Goal: Task Accomplishment & Management: Use online tool/utility

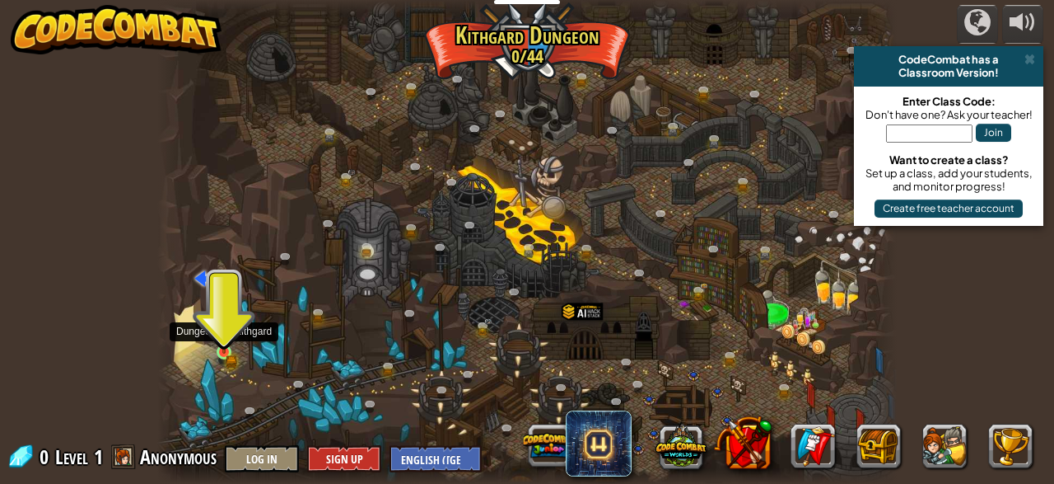
drag, startPoint x: 215, startPoint y: 344, endPoint x: 225, endPoint y: 353, distance: 13.4
click at [225, 353] on div "Twisted Canyon (Locked) Challenge: collect the most gold using all the programm…" at bounding box center [527, 242] width 740 height 484
click at [225, 353] on img at bounding box center [224, 334] width 16 height 37
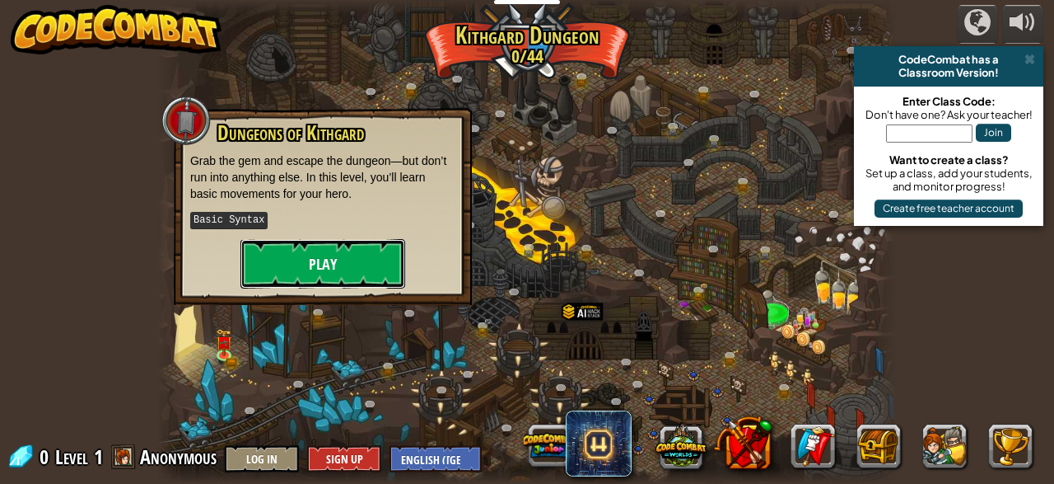
click at [320, 269] on button "Play" at bounding box center [323, 263] width 165 height 49
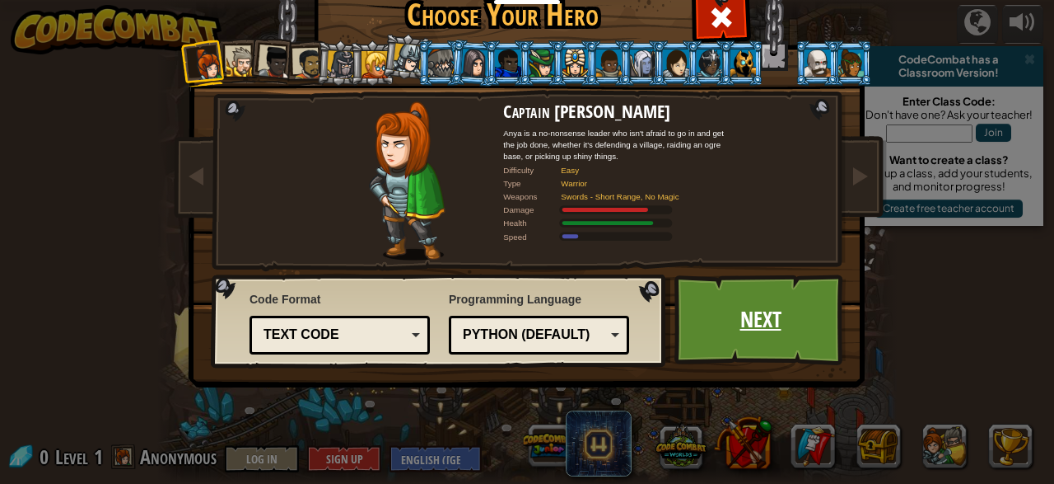
click at [770, 306] on link "Next" at bounding box center [761, 319] width 172 height 91
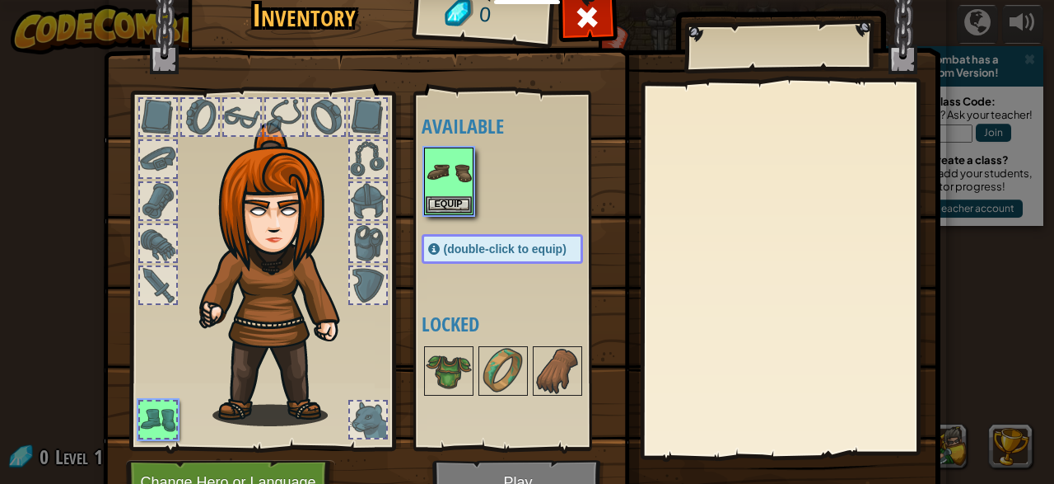
click at [770, 306] on div at bounding box center [790, 269] width 291 height 370
click at [436, 205] on button "Equip" at bounding box center [449, 203] width 46 height 17
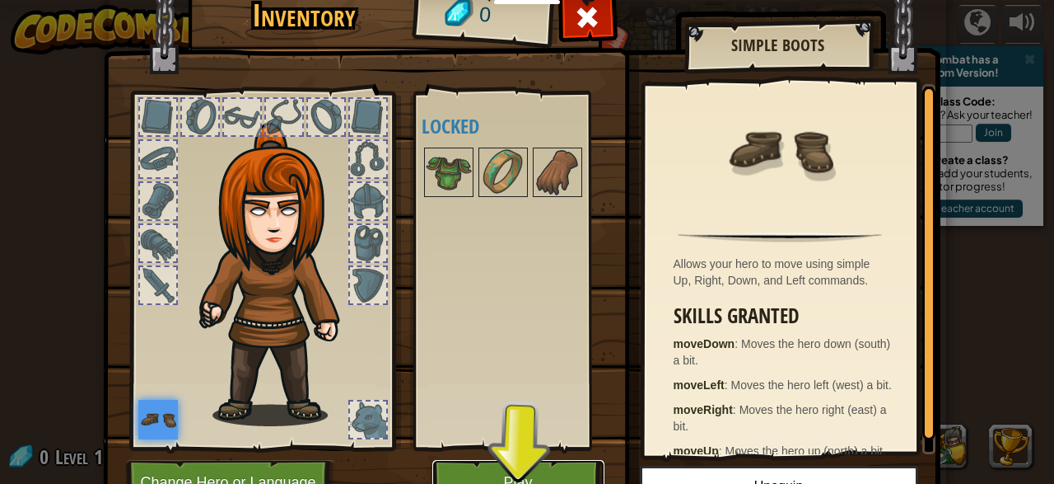
click at [482, 466] on button "Play" at bounding box center [519, 482] width 172 height 45
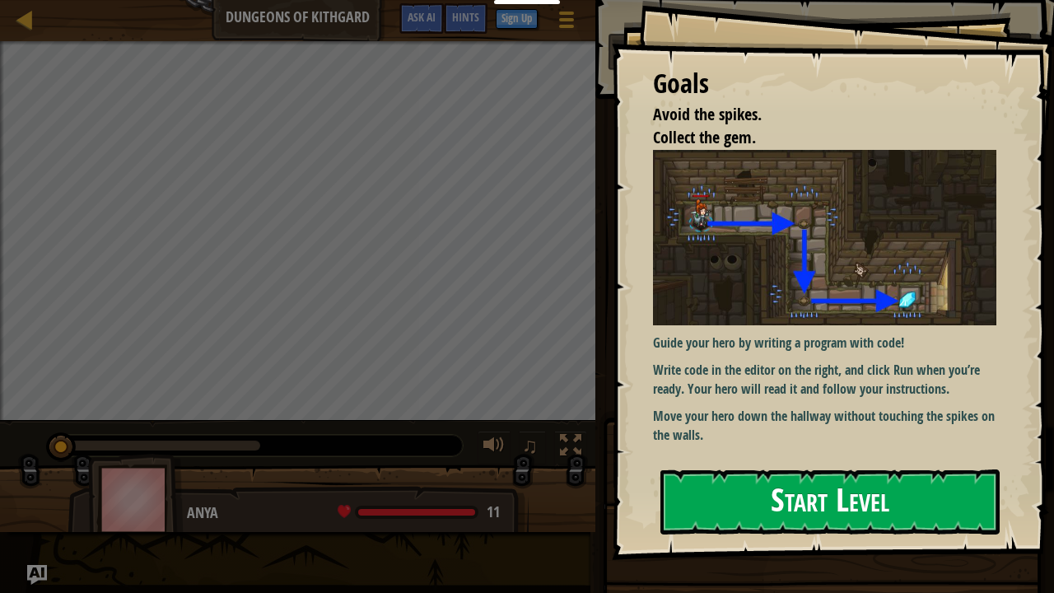
click at [710, 483] on button "Start Level" at bounding box center [830, 502] width 339 height 65
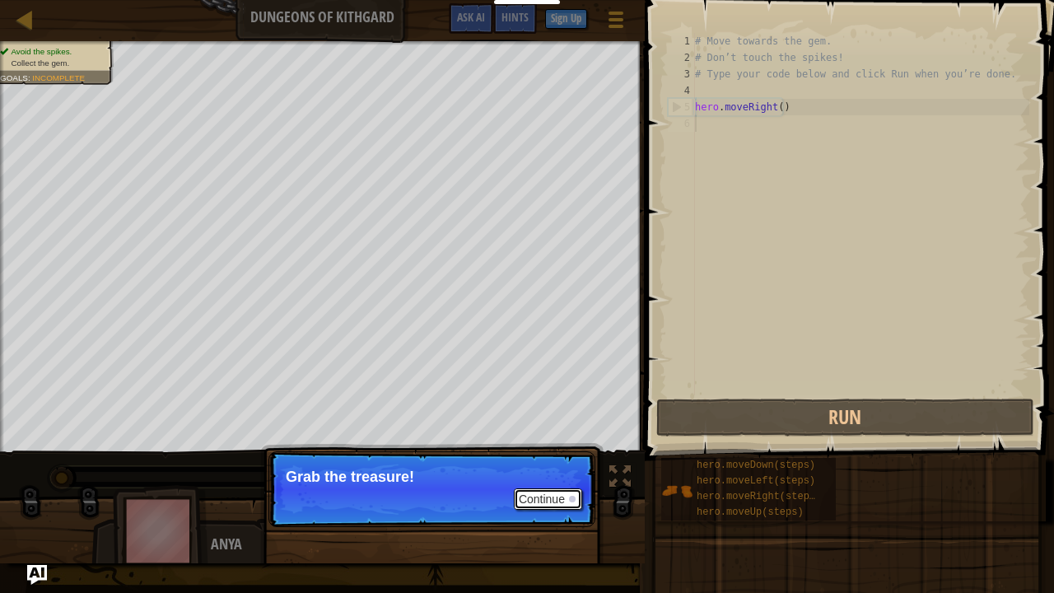
click at [548, 483] on button "Continue" at bounding box center [548, 499] width 68 height 21
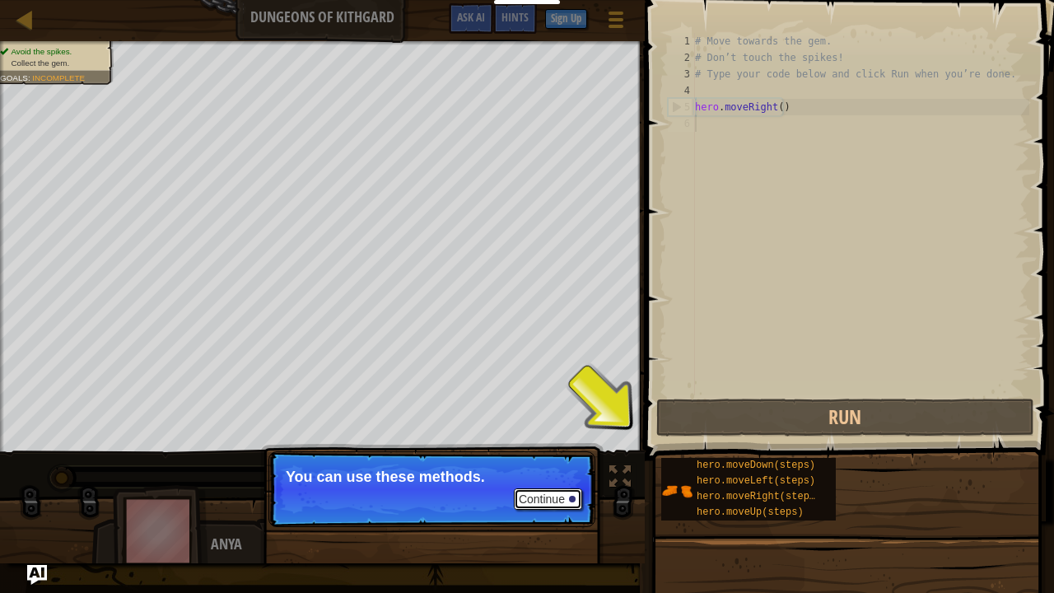
click at [553, 483] on button "Continue" at bounding box center [548, 499] width 68 height 21
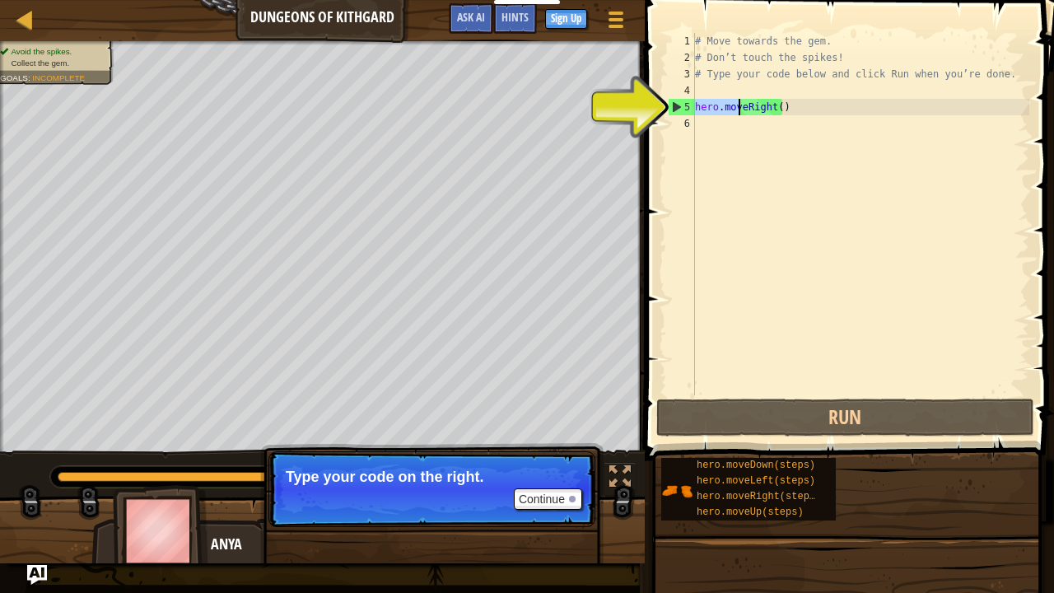
drag, startPoint x: 696, startPoint y: 108, endPoint x: 741, endPoint y: 108, distance: 44.5
click at [741, 108] on div "# Move towards the gem. # Don’t touch the spikes! # Type your code below and cl…" at bounding box center [861, 230] width 338 height 395
type textarea "hero.moveRight()"
click at [732, 127] on div "# Move towards the gem. # Don’t touch the spikes! # Type your code below and cl…" at bounding box center [861, 230] width 338 height 395
paste textarea "hero.mov"
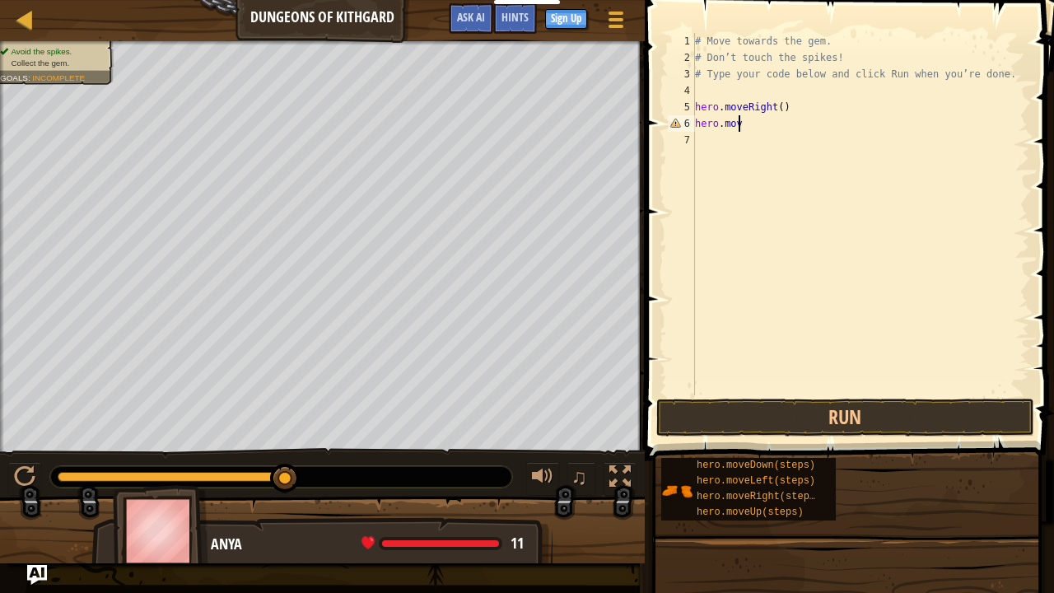
type textarea "hero.move"
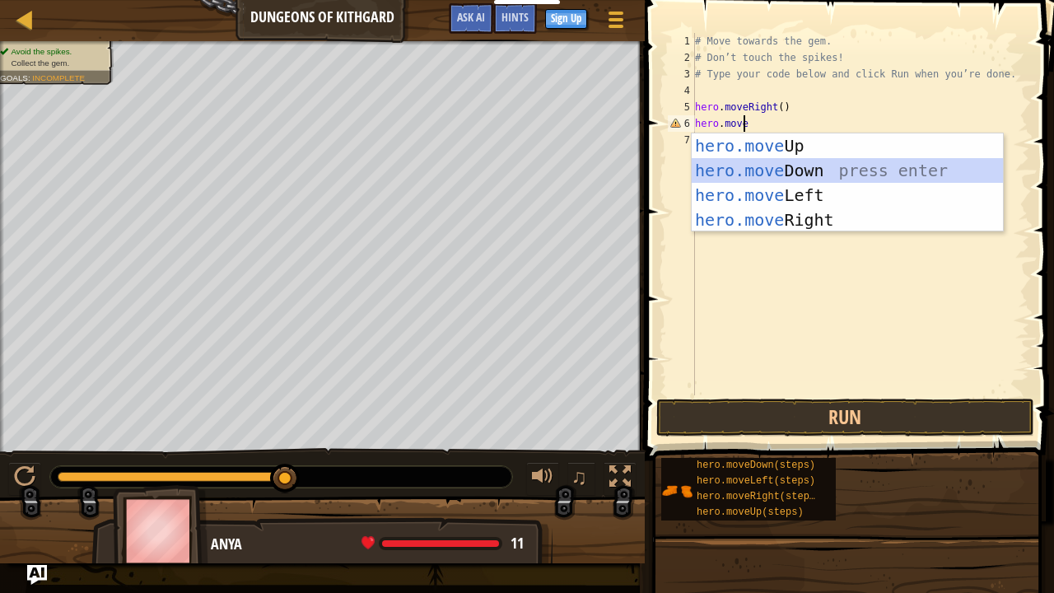
click at [732, 166] on div "hero.move Up press enter hero.move Down press enter hero.move Left press enter …" at bounding box center [848, 207] width 312 height 148
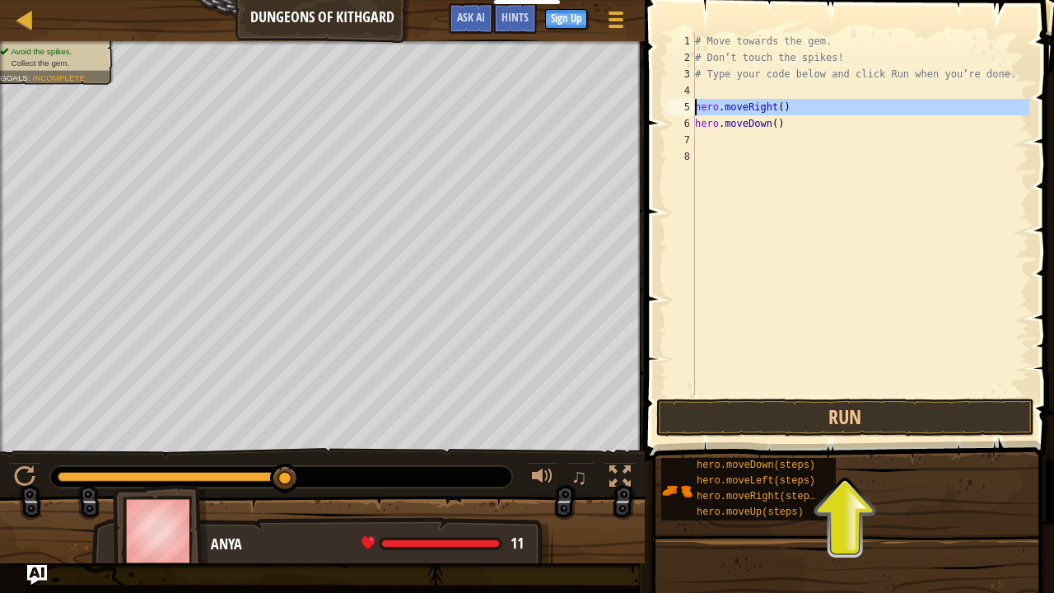
click at [694, 105] on div "5" at bounding box center [681, 107] width 27 height 16
type textarea "hero.moveRight()"
drag, startPoint x: 698, startPoint y: 105, endPoint x: 787, endPoint y: 108, distance: 89.0
click at [787, 108] on div "# Move towards the gem. # Don’t touch the spikes! # Type your code below and cl…" at bounding box center [861, 230] width 338 height 395
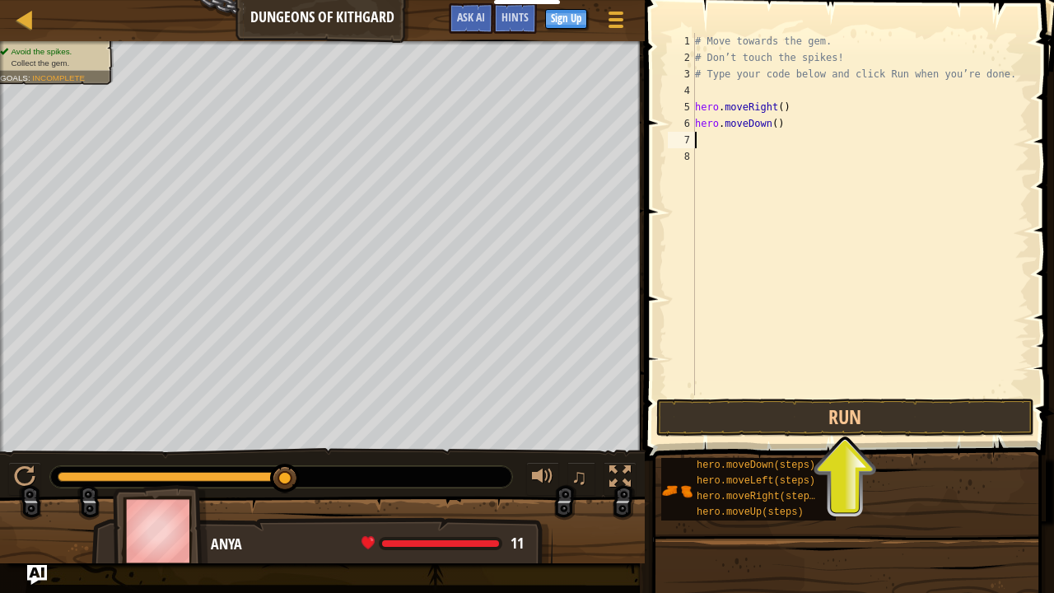
click at [724, 139] on div "# Move towards the gem. # Don’t touch the spikes! # Type your code below and cl…" at bounding box center [861, 230] width 338 height 395
paste textarea "hero.moveRight()"
type textarea "hero.moveRight()"
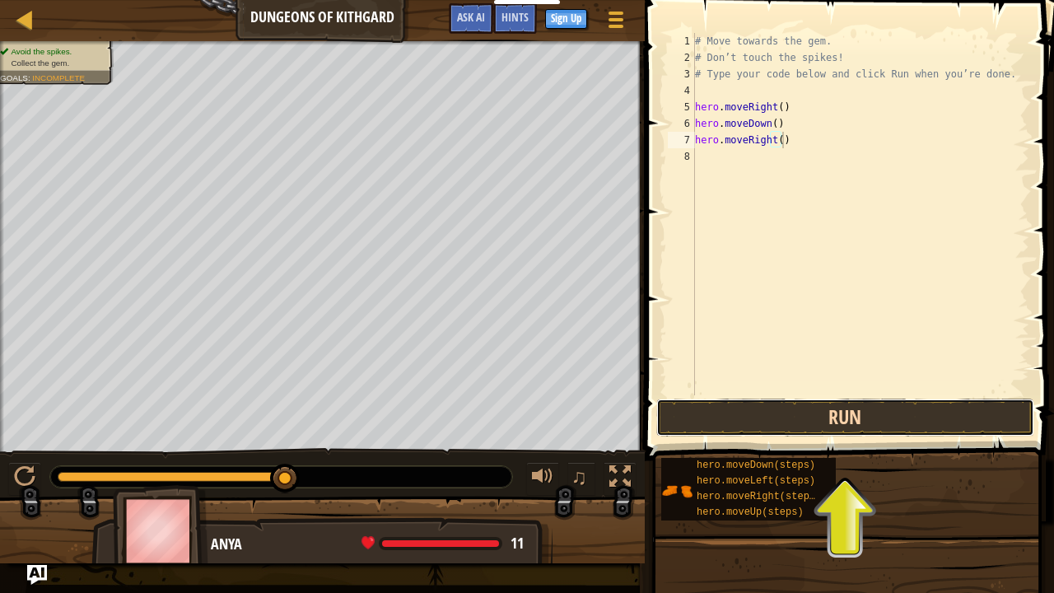
click at [755, 417] on button "Run" at bounding box center [846, 418] width 378 height 38
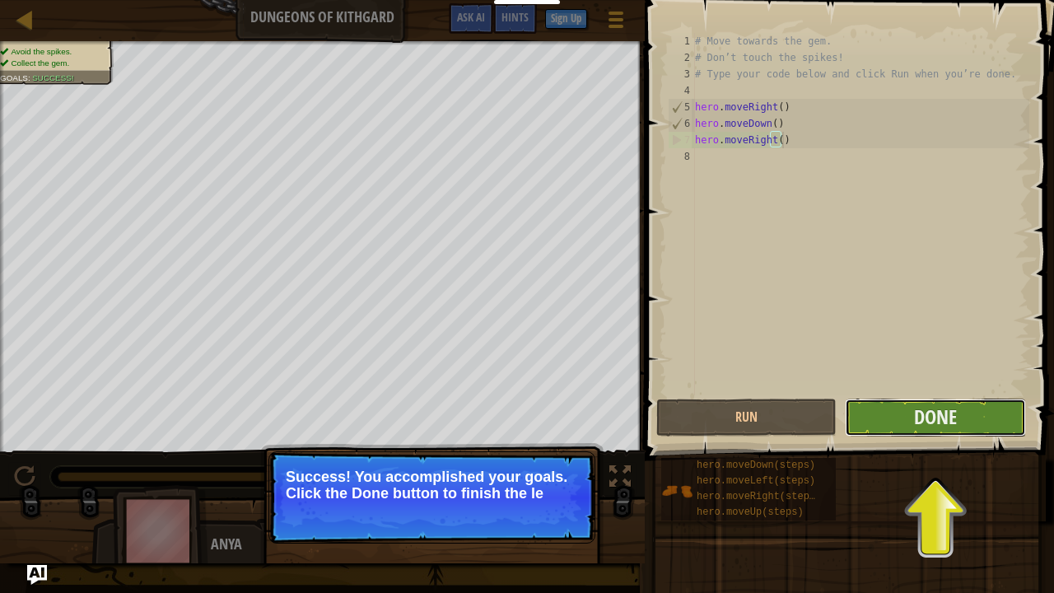
click at [886, 416] on button "Done" at bounding box center [935, 418] width 180 height 38
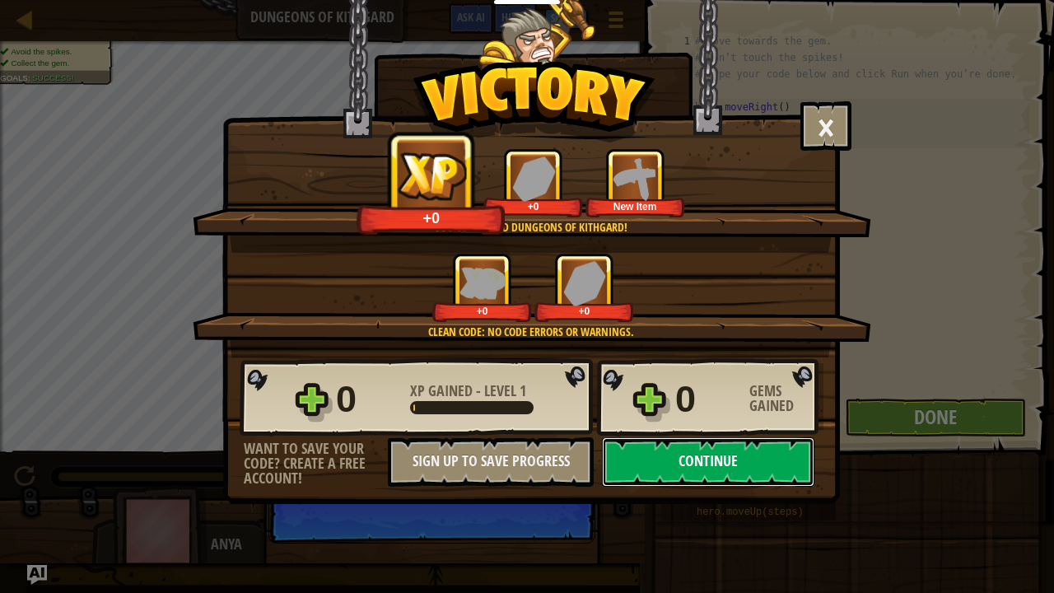
click at [723, 461] on button "Continue" at bounding box center [708, 461] width 213 height 49
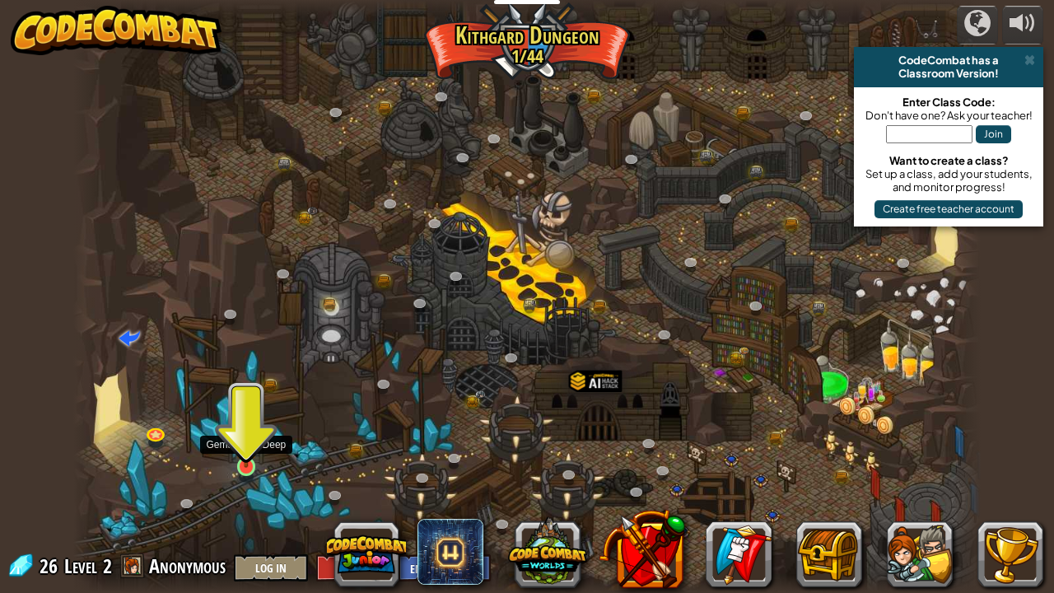
click at [248, 452] on img at bounding box center [246, 442] width 22 height 51
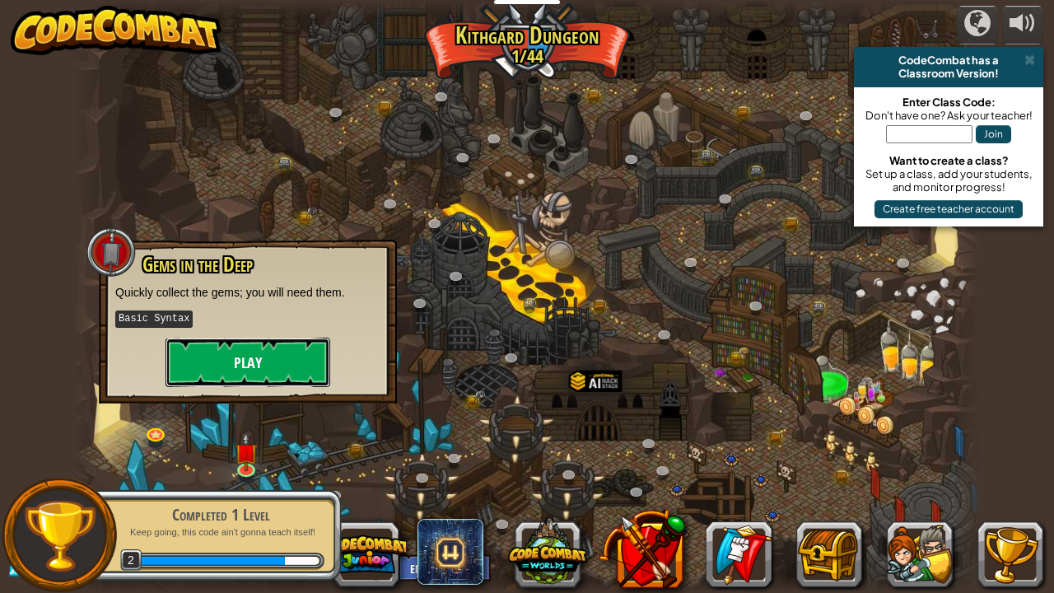
click at [260, 358] on button "Play" at bounding box center [248, 362] width 165 height 49
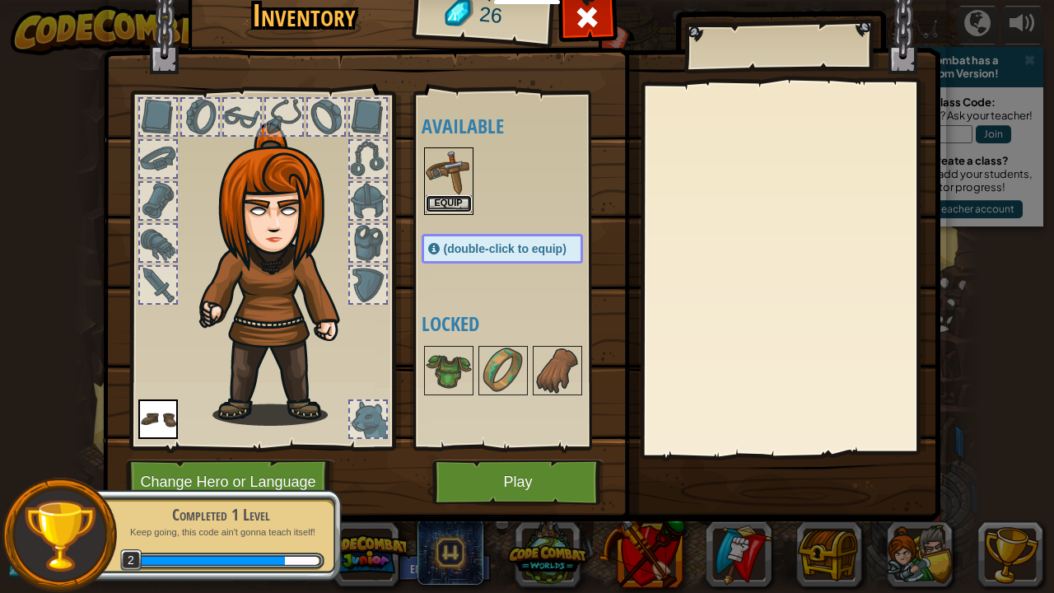
click at [445, 201] on button "Equip" at bounding box center [449, 203] width 46 height 17
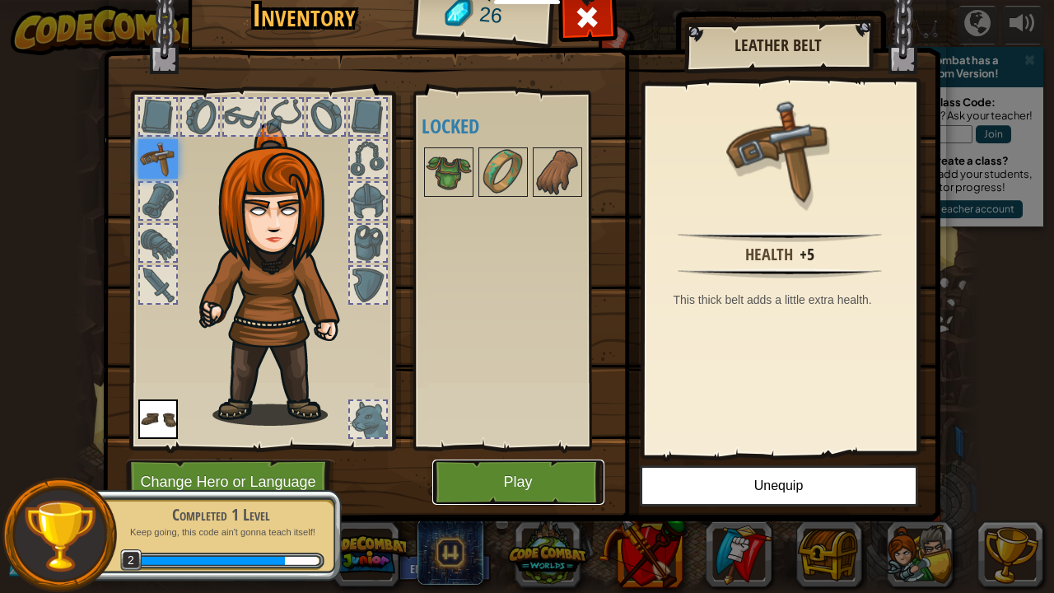
click at [507, 479] on button "Play" at bounding box center [519, 482] width 172 height 45
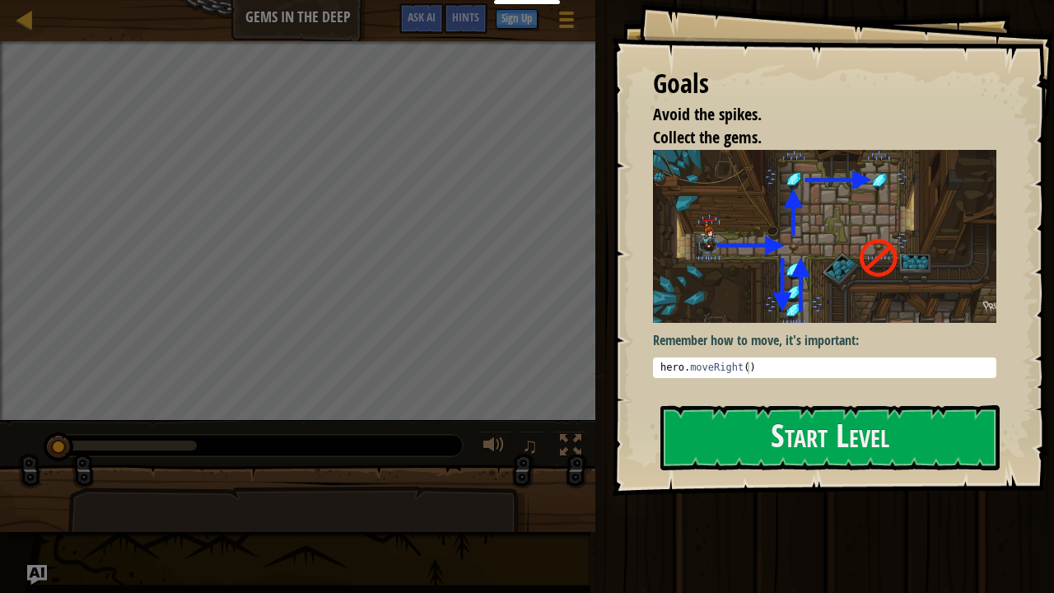
type textarea "hero.moveRight()"
drag, startPoint x: 658, startPoint y: 364, endPoint x: 748, endPoint y: 367, distance: 89.8
click at [748, 367] on div "hero . moveRight ( )" at bounding box center [824, 380] width 335 height 37
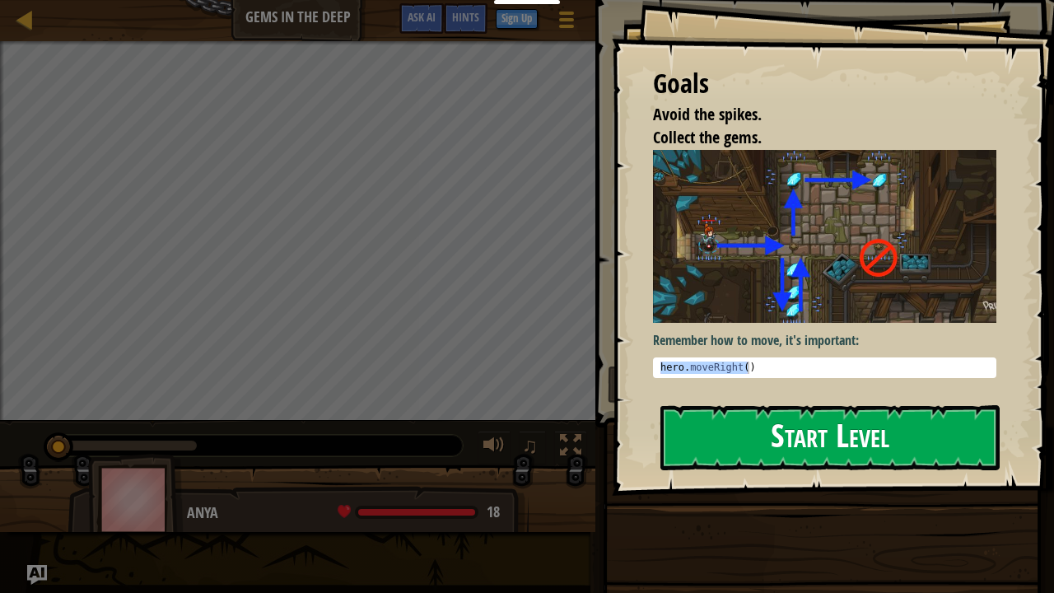
click at [736, 424] on button "Start Level" at bounding box center [830, 437] width 339 height 65
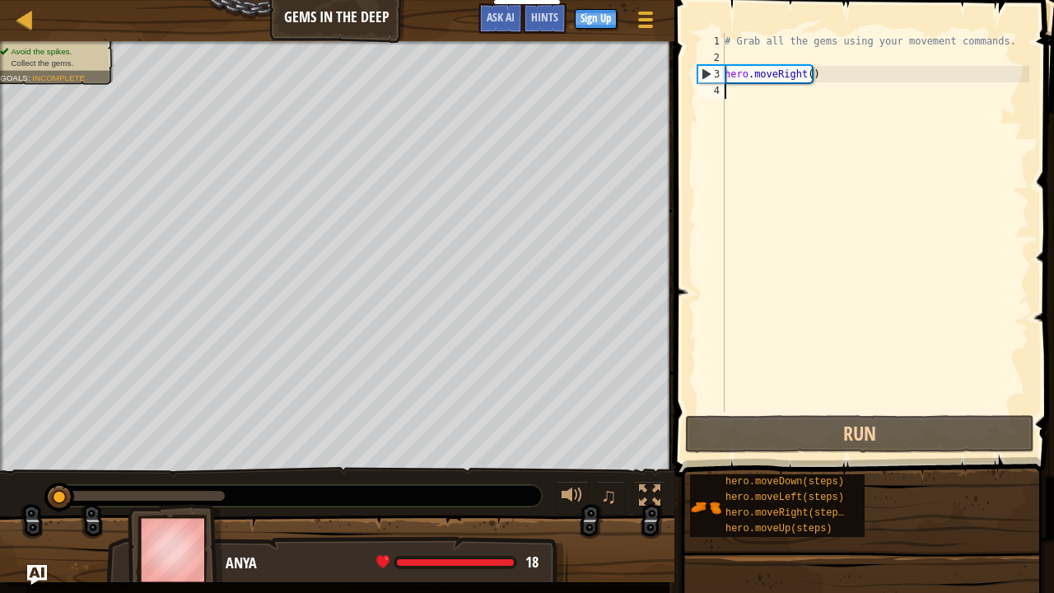
type textarea "h"
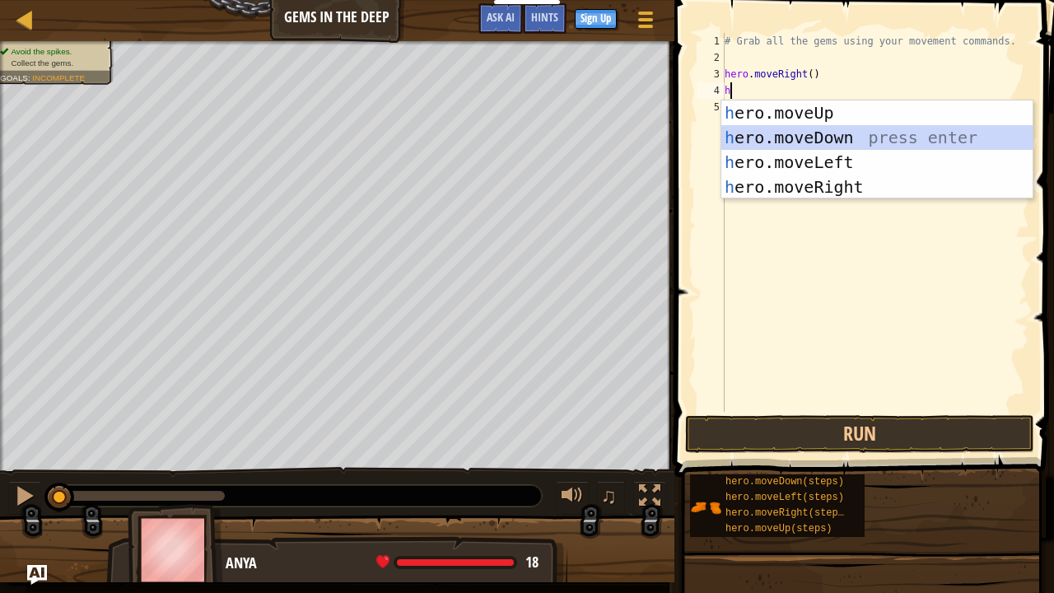
click at [798, 146] on div "h ero.moveUp press enter h ero.moveDown press enter h ero.moveLeft press enter …" at bounding box center [878, 175] width 312 height 148
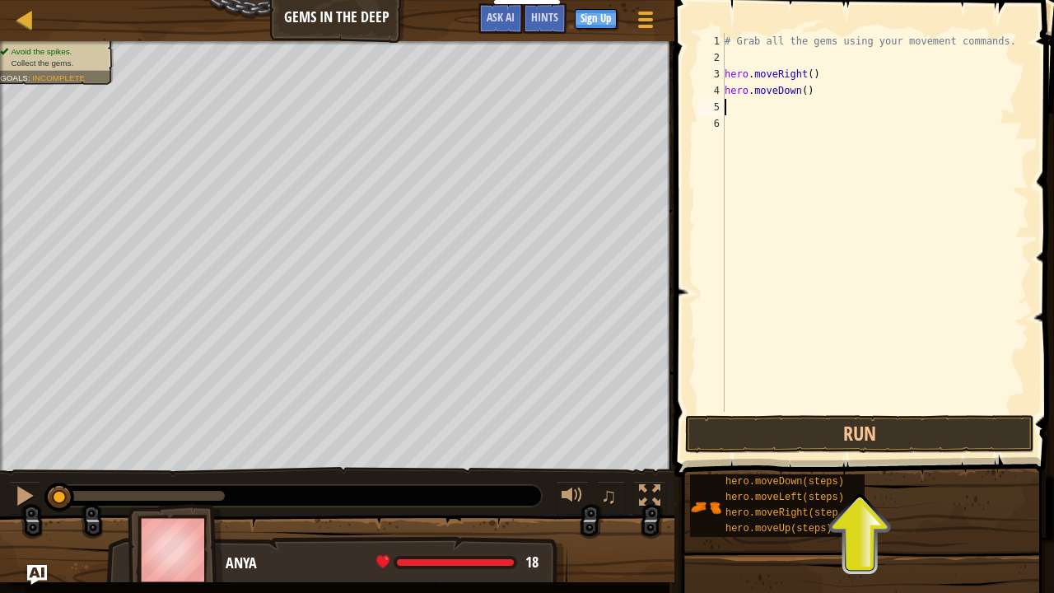
type textarea "h"
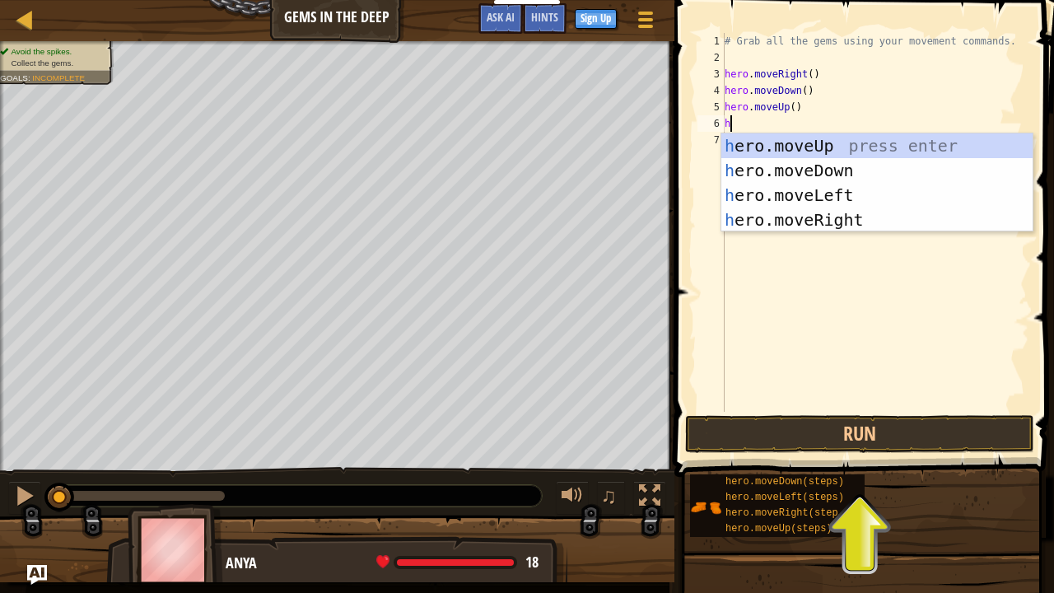
type textarea "he"
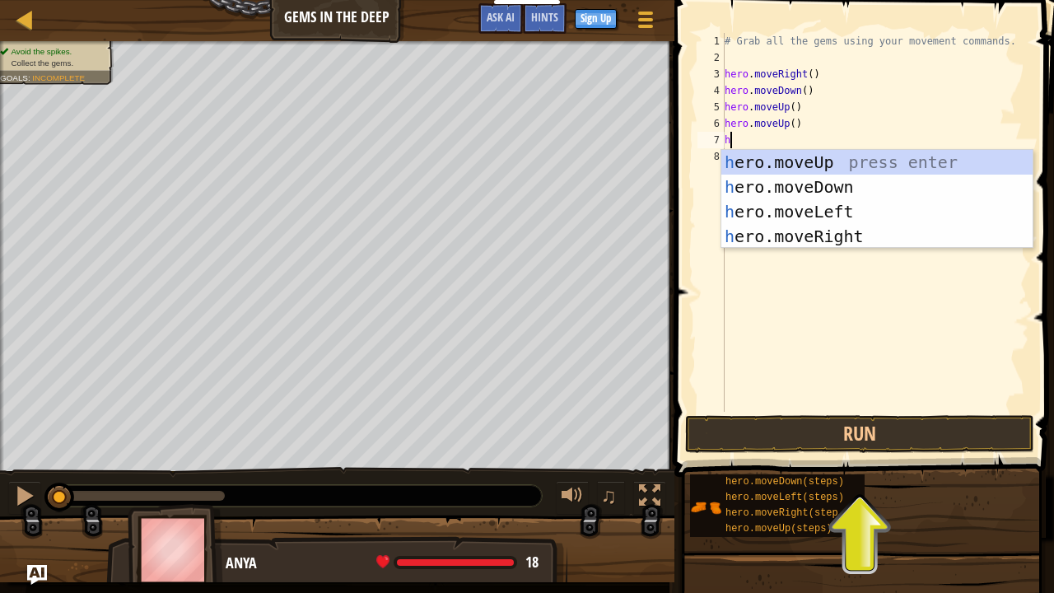
type textarea "he"
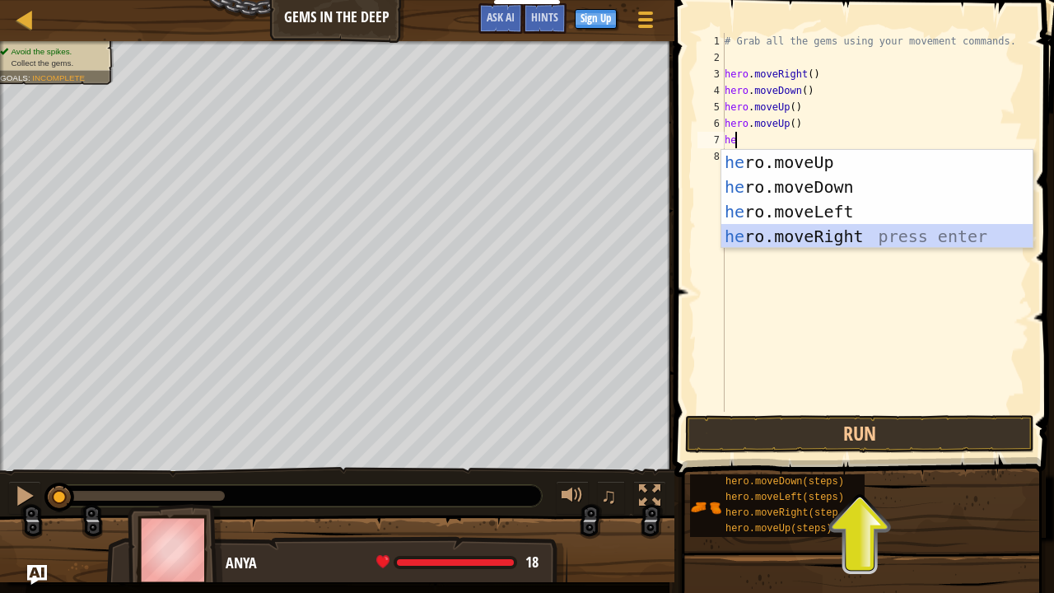
click at [869, 240] on div "he ro.moveUp press enter he ro.moveDown press enter he ro.moveLeft press enter …" at bounding box center [878, 224] width 312 height 148
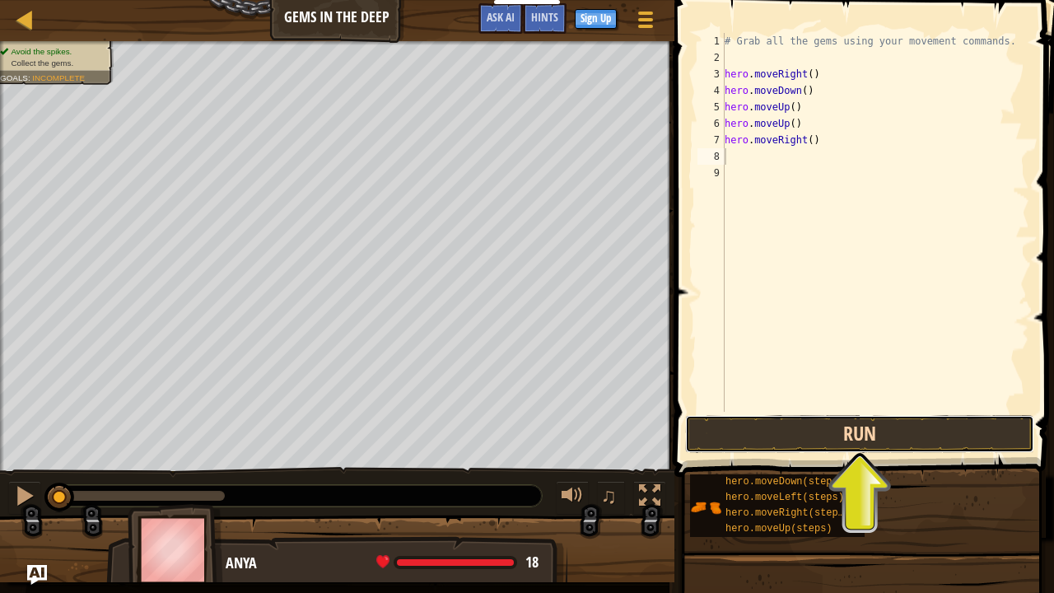
click at [825, 441] on button "Run" at bounding box center [859, 434] width 349 height 38
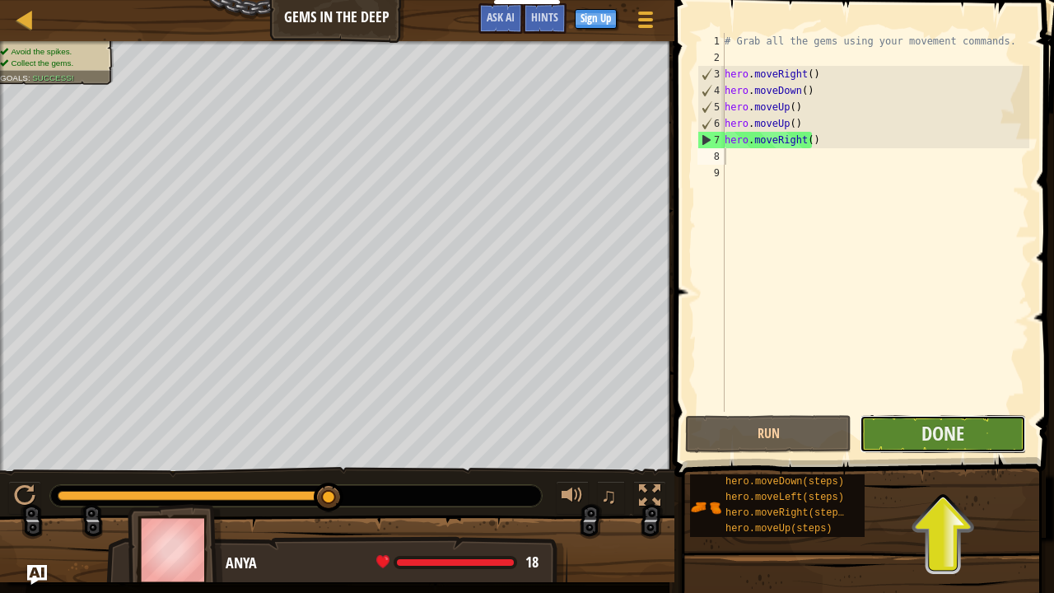
click at [881, 430] on button "Done" at bounding box center [943, 434] width 166 height 38
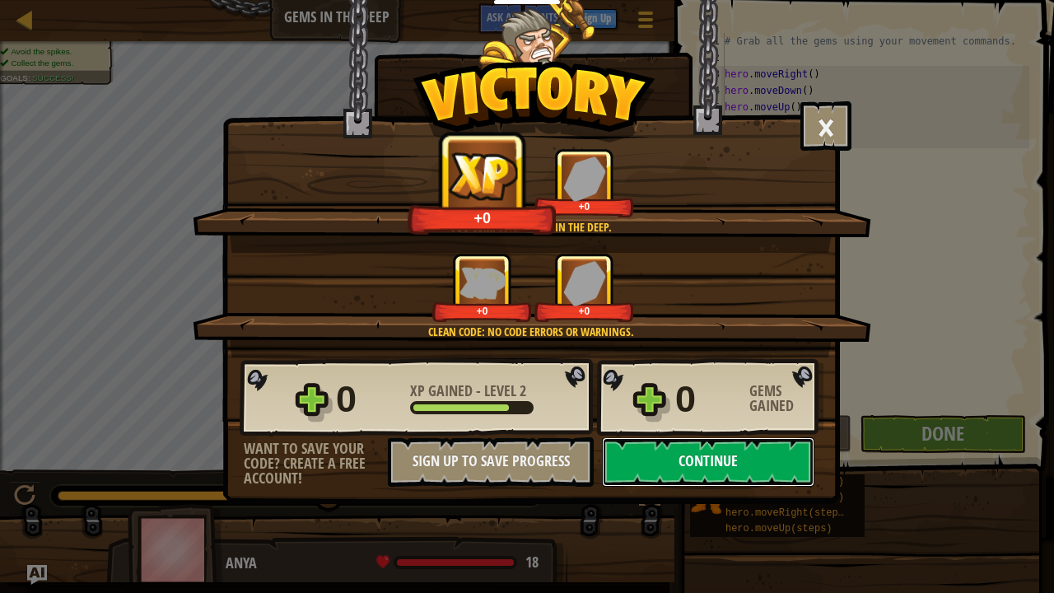
click at [736, 479] on button "Continue" at bounding box center [708, 461] width 213 height 49
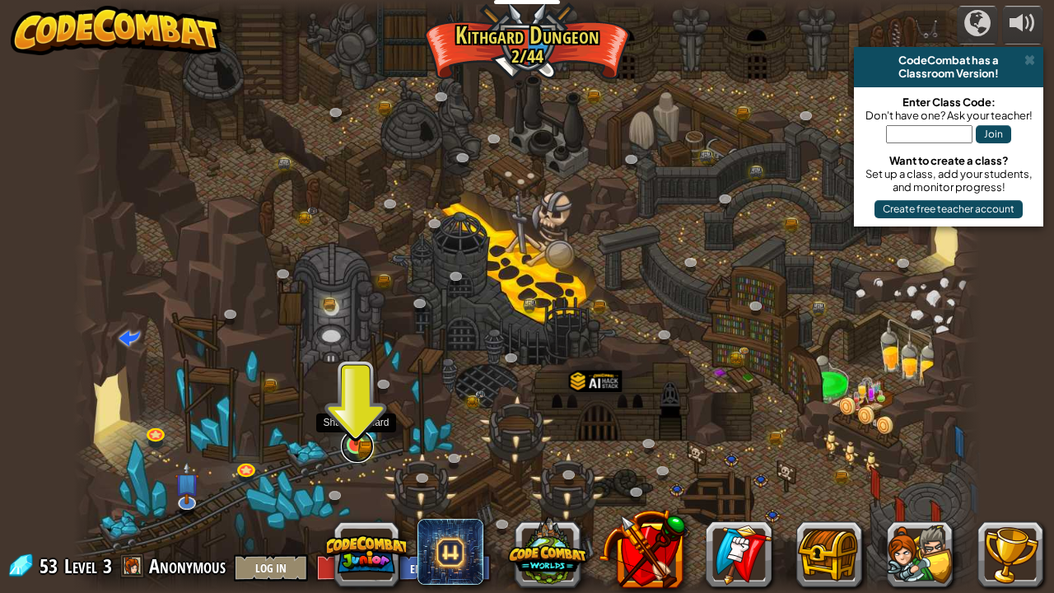
click at [362, 450] on link at bounding box center [357, 446] width 33 height 33
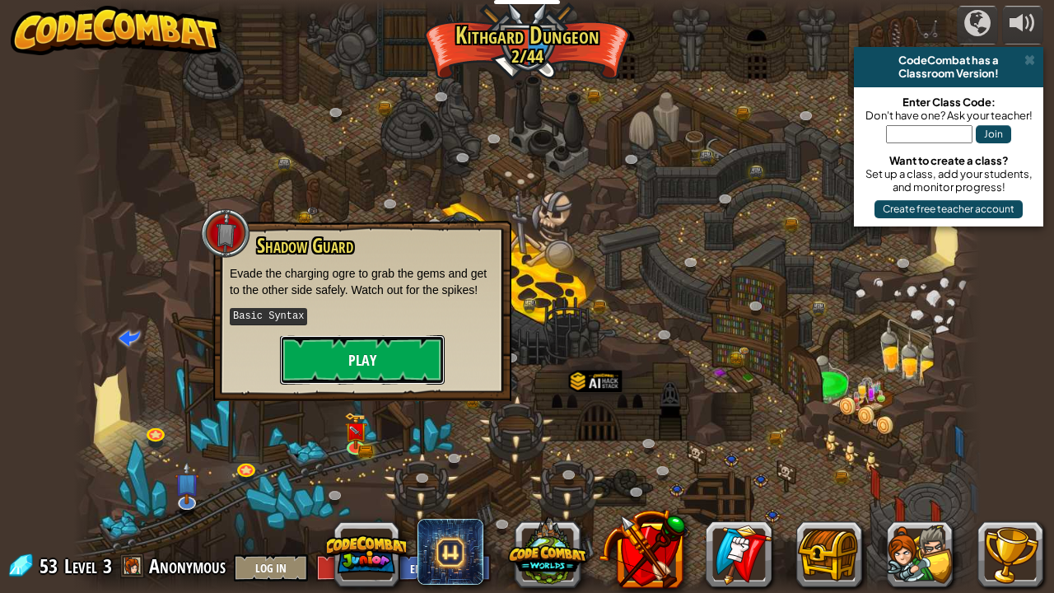
click at [342, 370] on button "Play" at bounding box center [362, 359] width 165 height 49
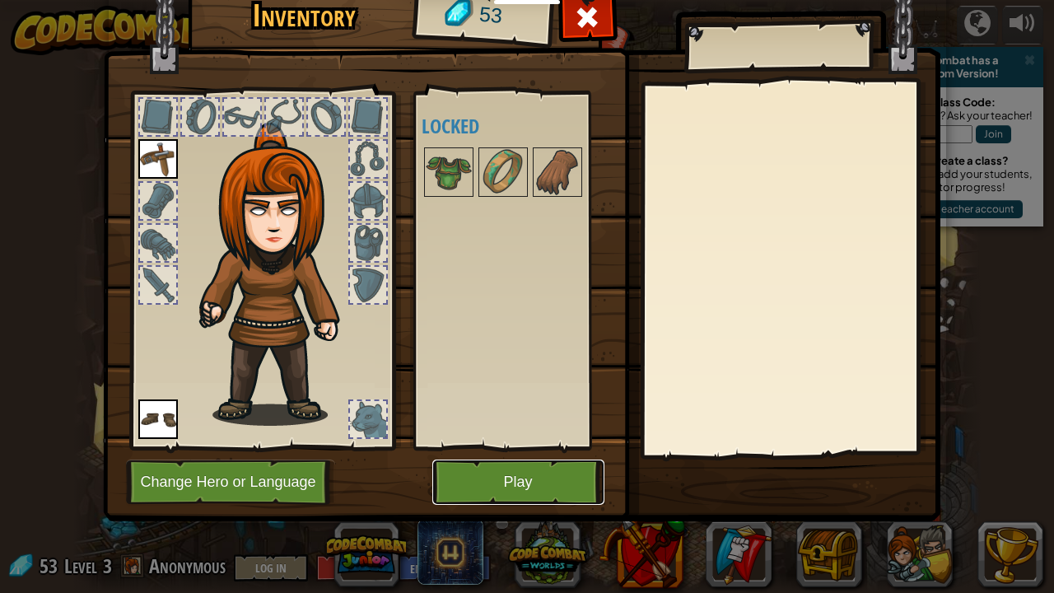
click at [497, 483] on button "Play" at bounding box center [519, 482] width 172 height 45
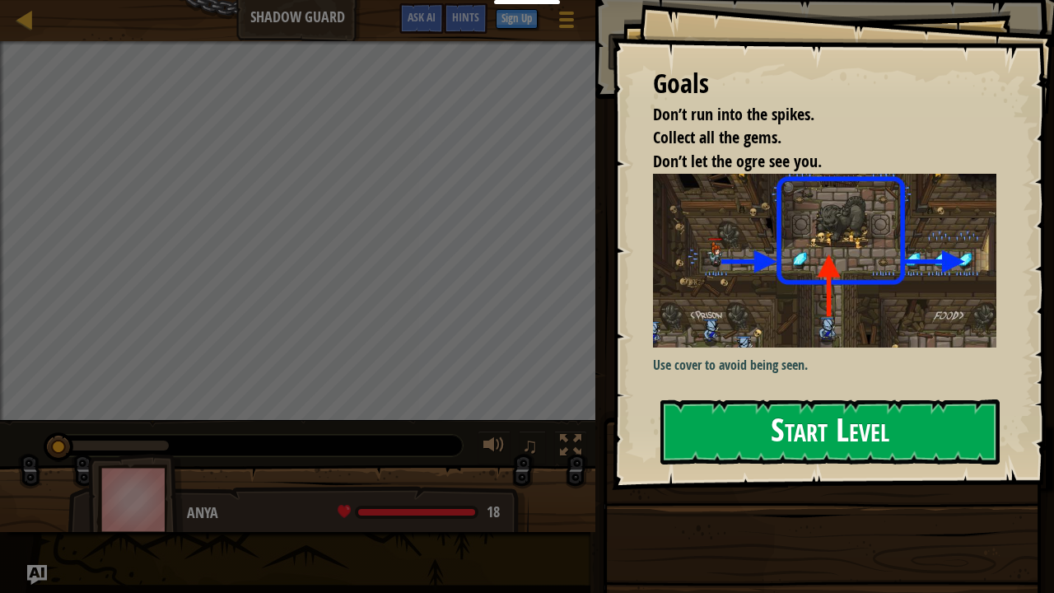
click at [730, 441] on button "Start Level" at bounding box center [830, 432] width 339 height 65
